Goal: Transaction & Acquisition: Purchase product/service

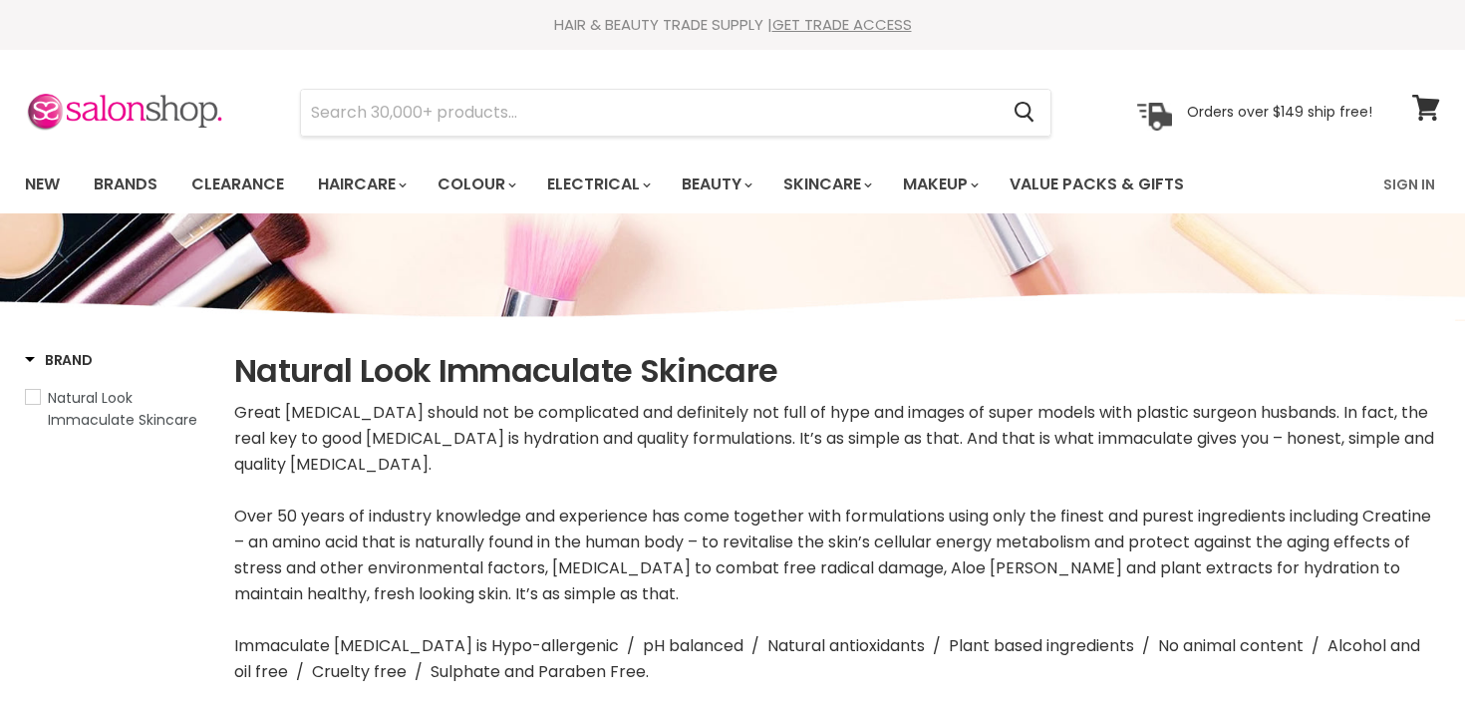
select select "manual"
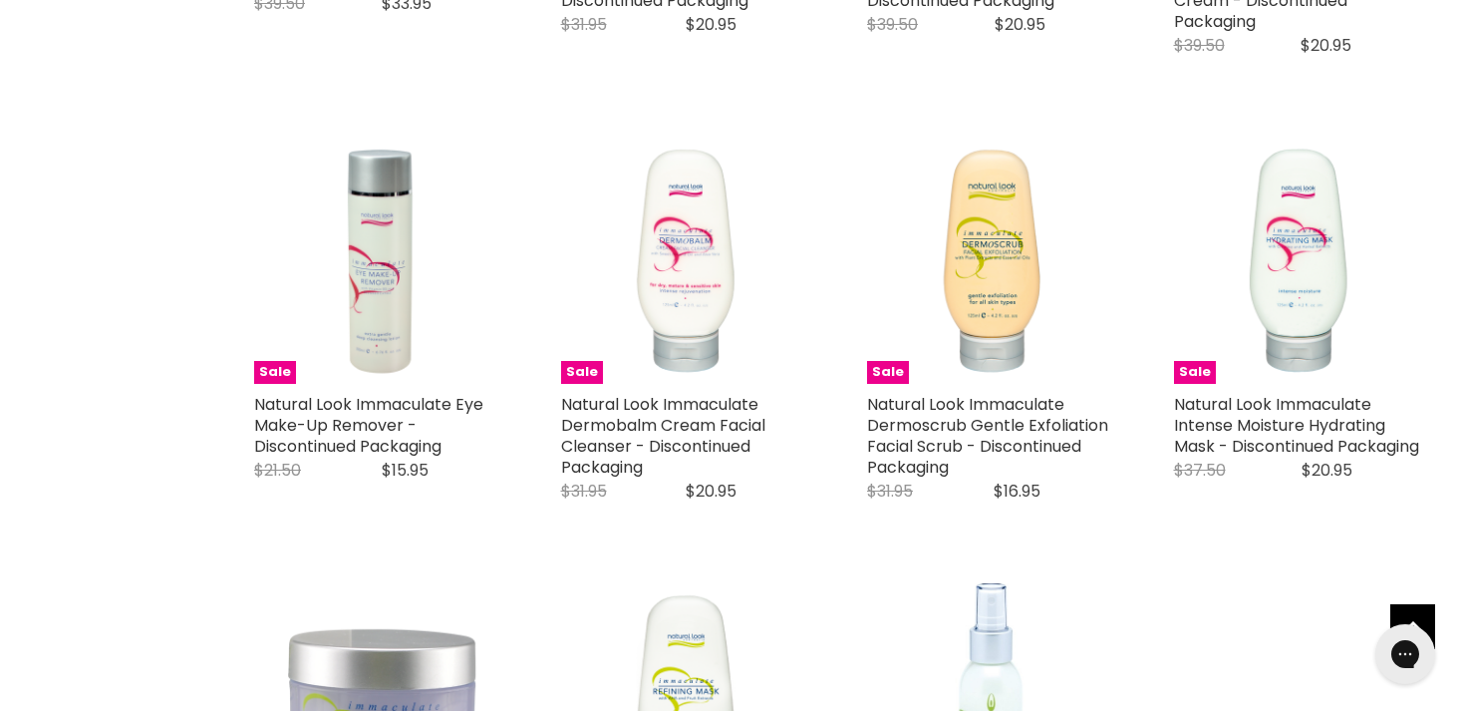
scroll to position [1527, 0]
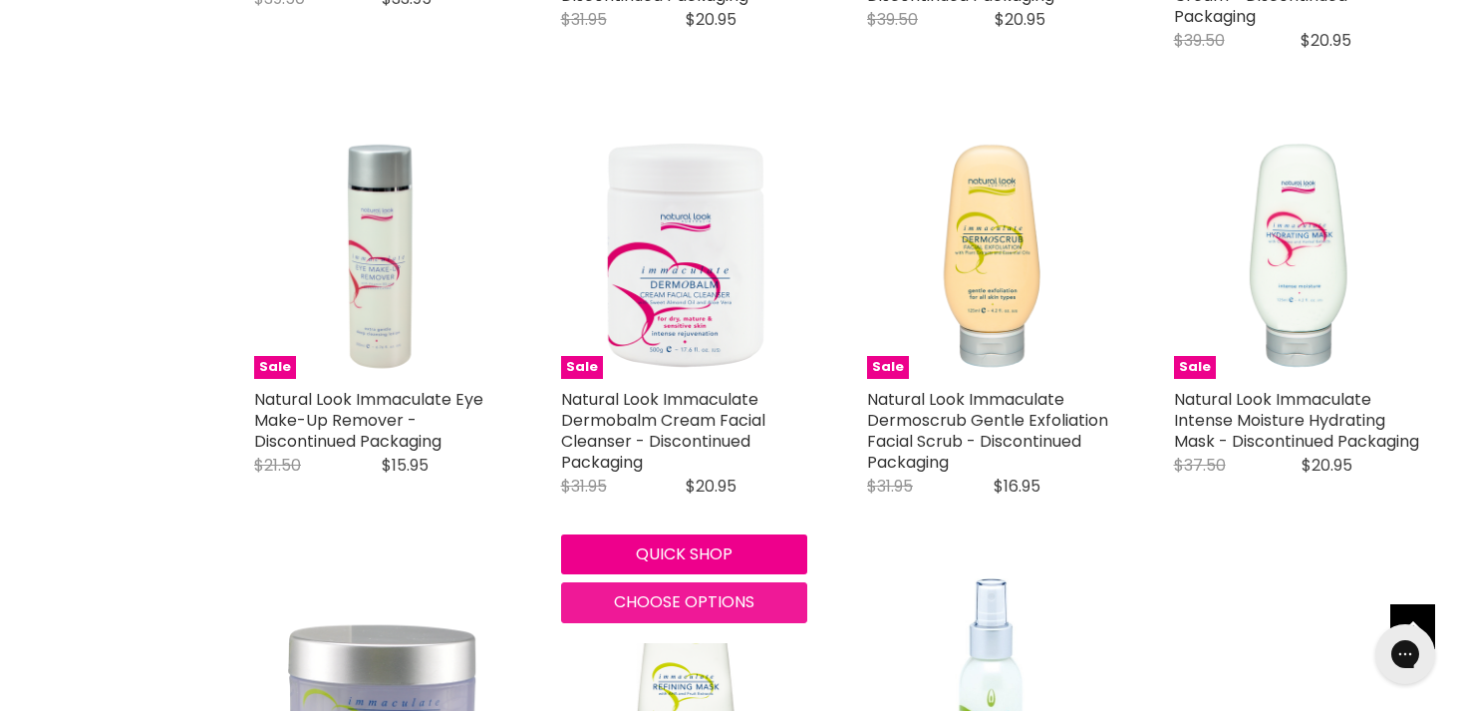
click at [670, 600] on span "Choose options" at bounding box center [684, 601] width 141 height 23
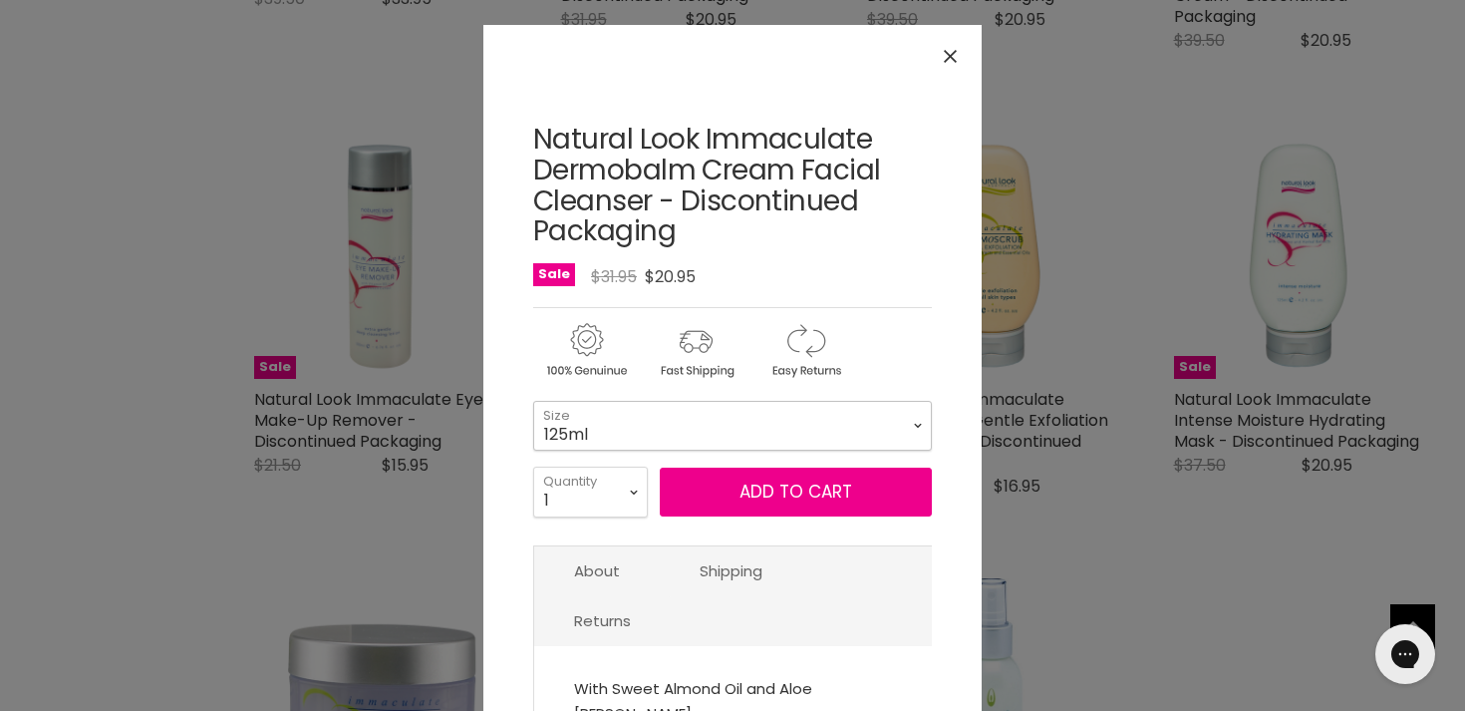
click at [632, 427] on select "125ml 500ml" at bounding box center [732, 426] width 399 height 50
click at [946, 58] on icon "Close" at bounding box center [950, 56] width 13 height 13
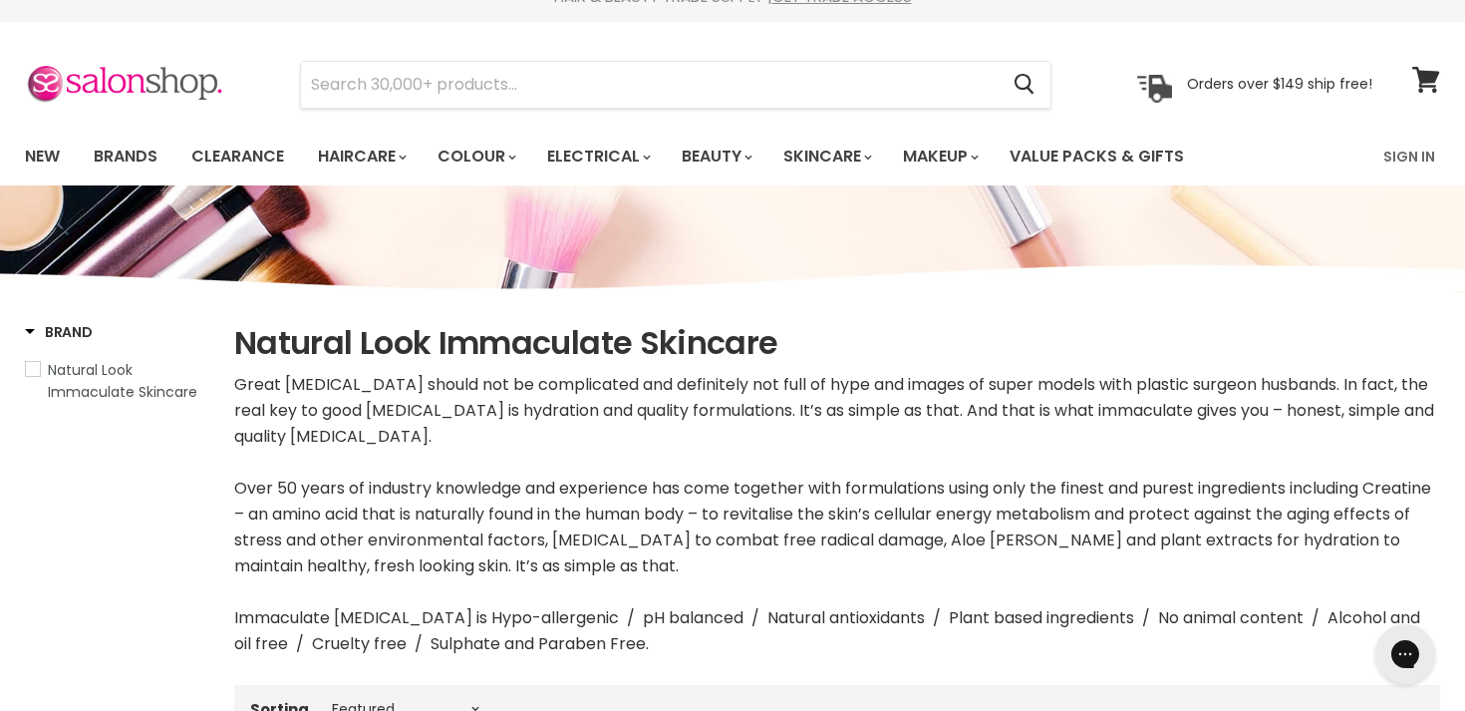
scroll to position [26, 0]
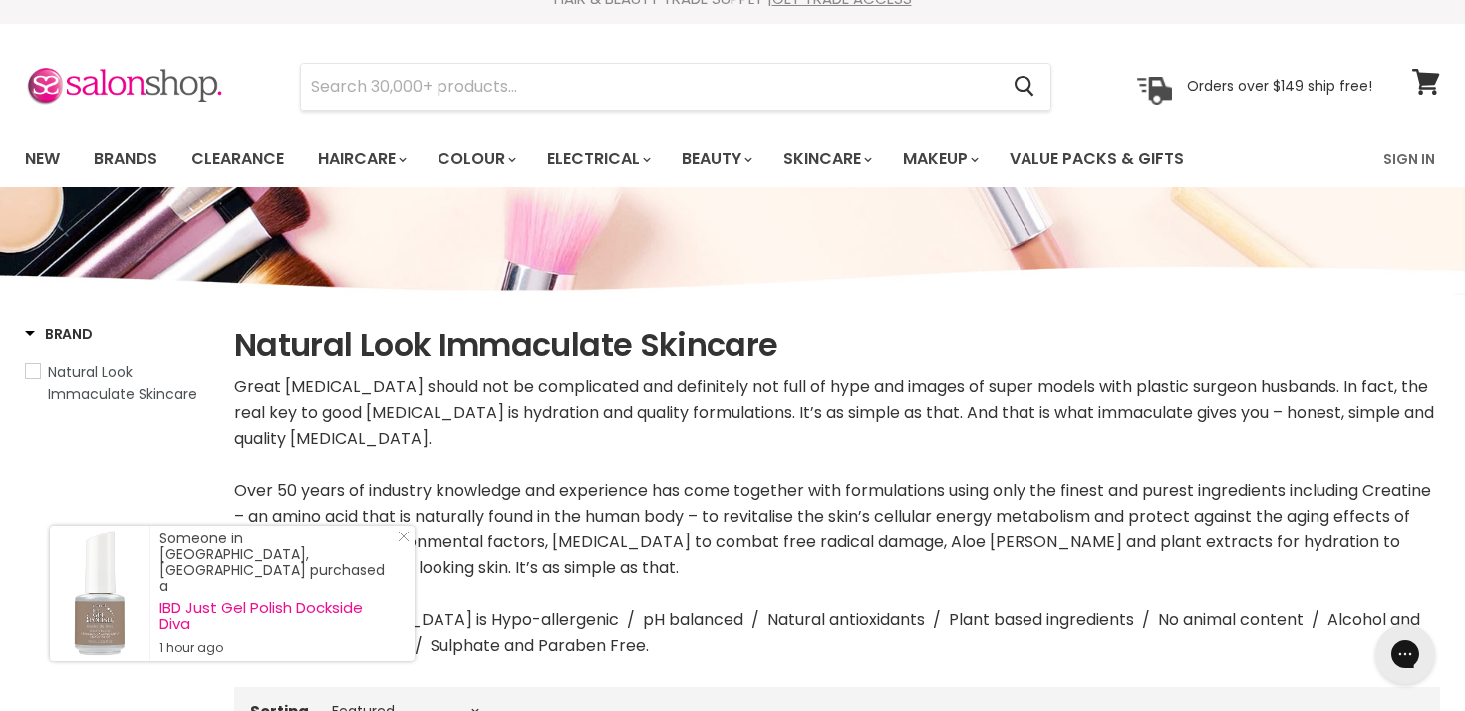
click at [27, 372] on span "Natural Look Immaculate Skincare" at bounding box center [33, 371] width 14 height 14
select select "manual"
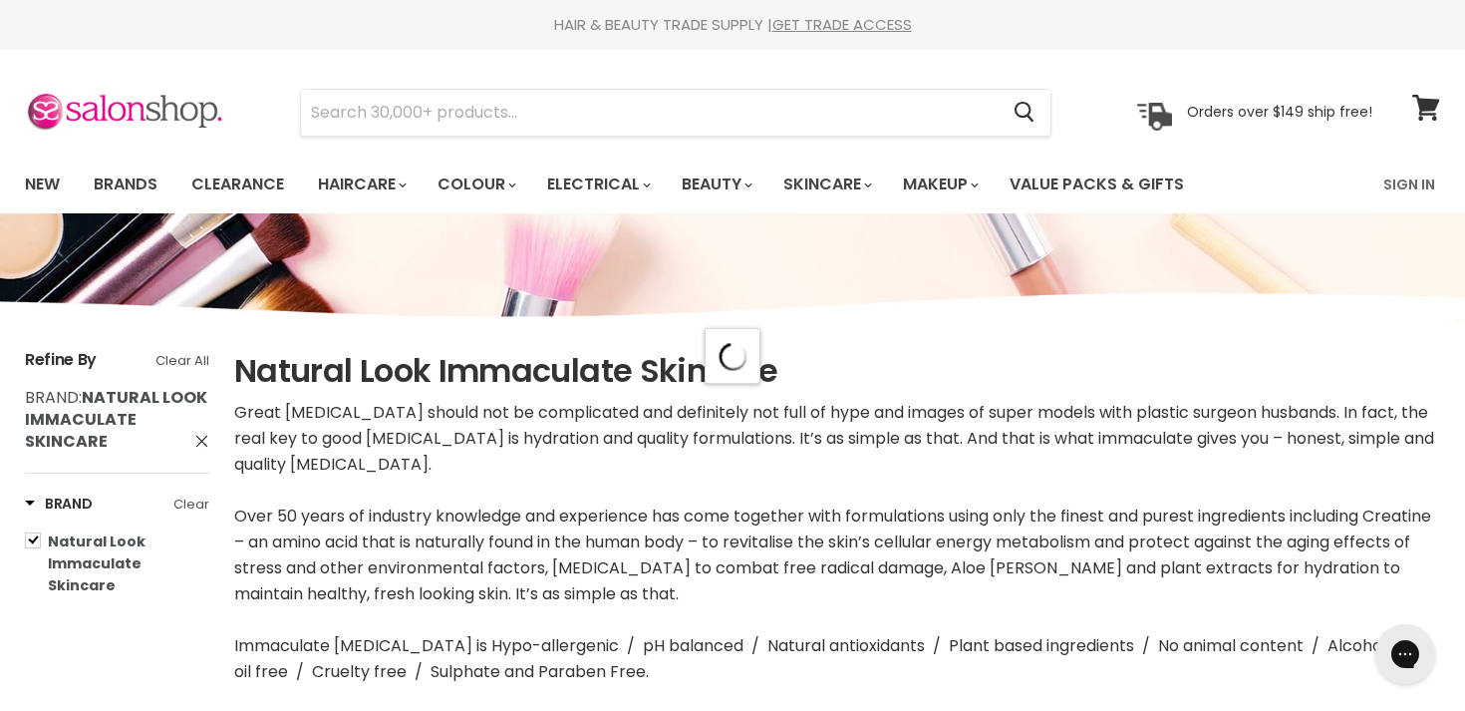
scroll to position [1680, 0]
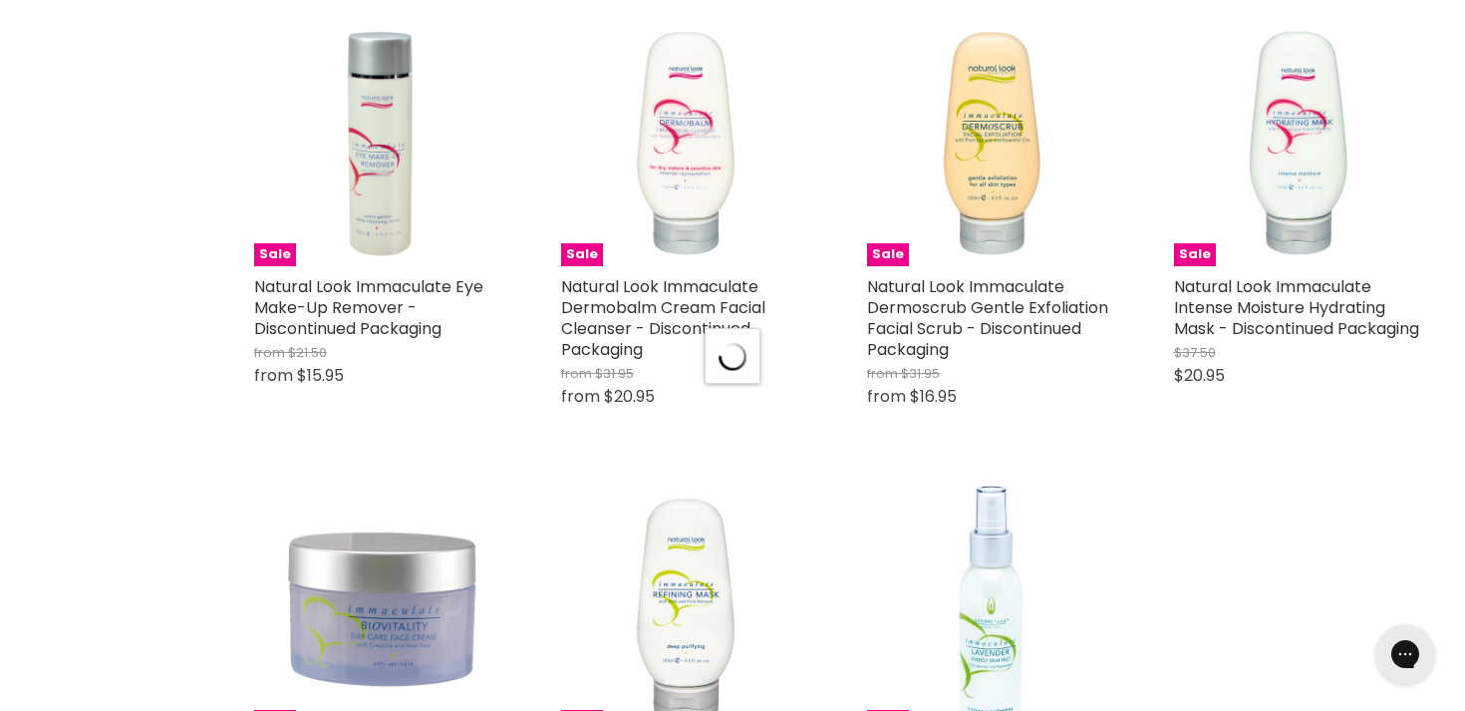
select select "manual"
